Goal: Task Accomplishment & Management: Use online tool/utility

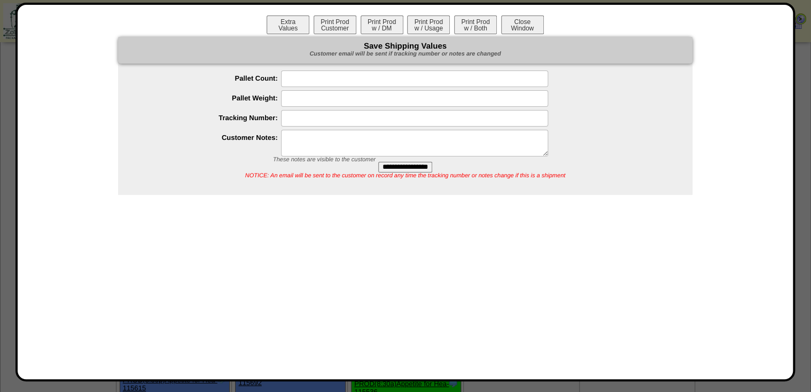
scroll to position [1581, 0]
click at [474, 32] on button "Print Prod w / Both" at bounding box center [475, 24] width 43 height 19
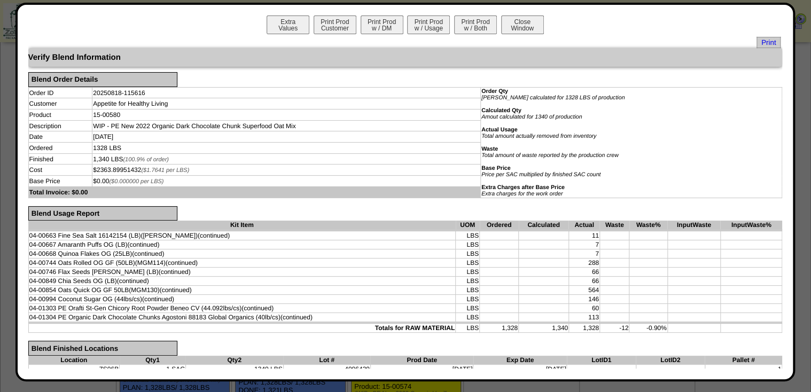
scroll to position [1453, 0]
click at [756, 40] on span "Print" at bounding box center [768, 42] width 24 height 11
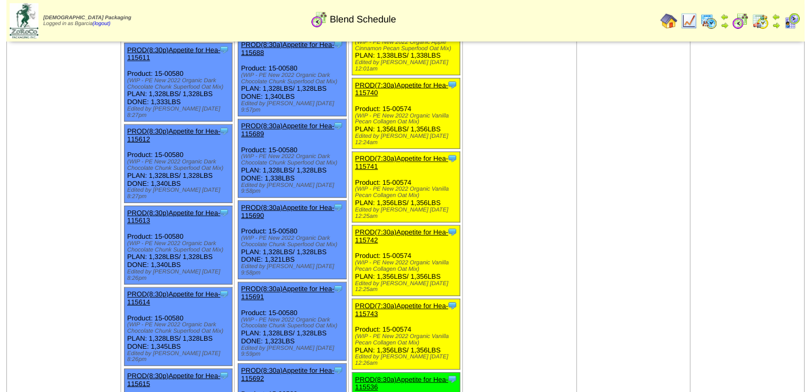
scroll to position [1581, 0]
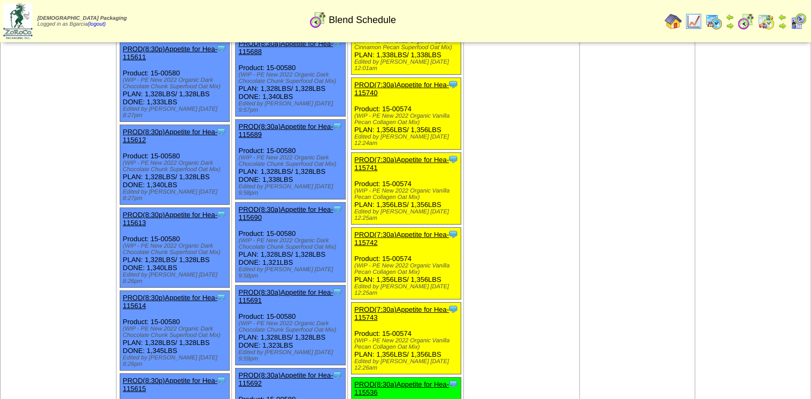
click at [425, 380] on link "PROD(8:30a)Appetite for Hea-115536" at bounding box center [401, 388] width 95 height 16
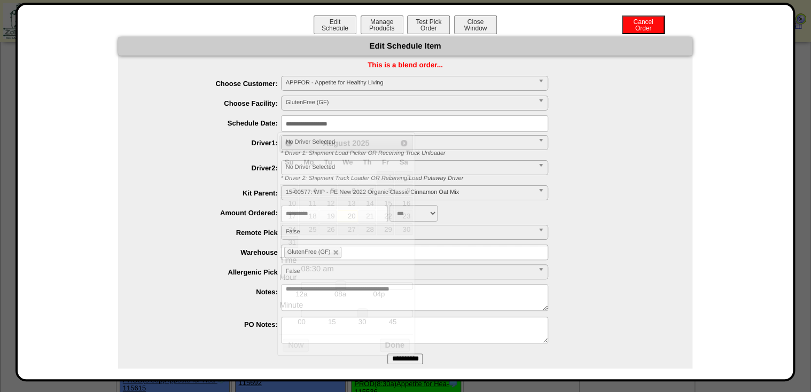
click at [371, 128] on input "**********" at bounding box center [414, 123] width 267 height 17
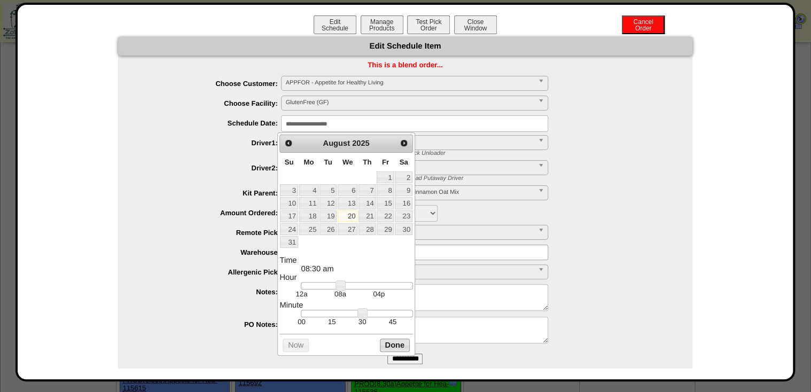
click at [387, 346] on button "Done" at bounding box center [395, 345] width 30 height 13
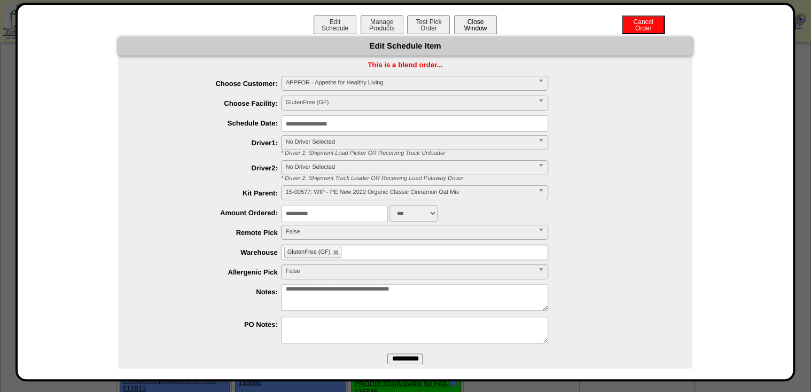
click at [474, 26] on button "Close Window" at bounding box center [475, 24] width 43 height 19
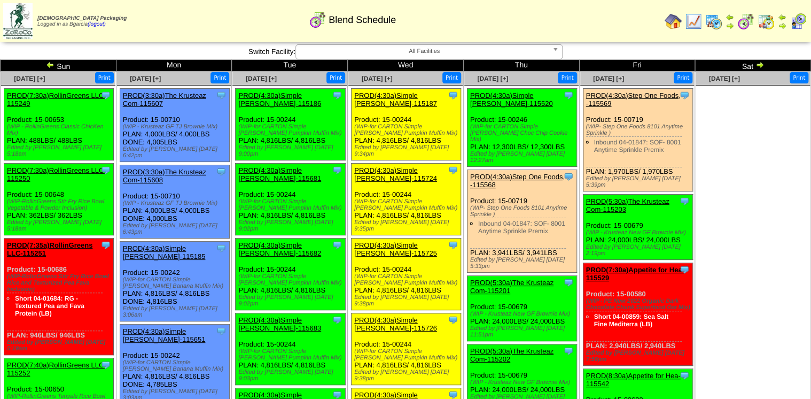
click at [712, 19] on img at bounding box center [713, 21] width 17 height 17
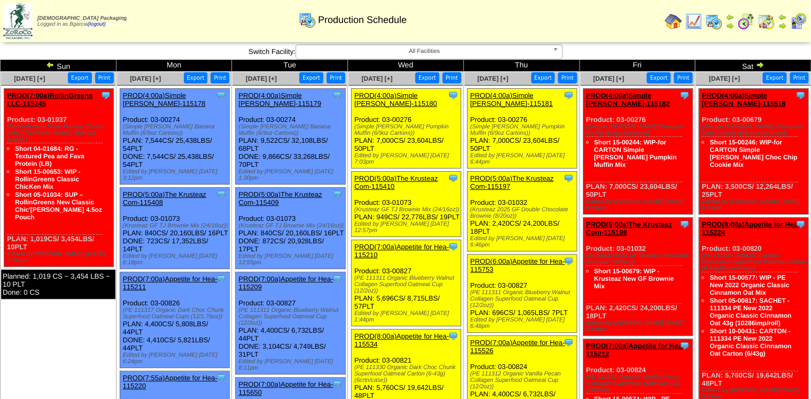
click at [752, 16] on img at bounding box center [745, 21] width 17 height 17
